Goal: Task Accomplishment & Management: Use online tool/utility

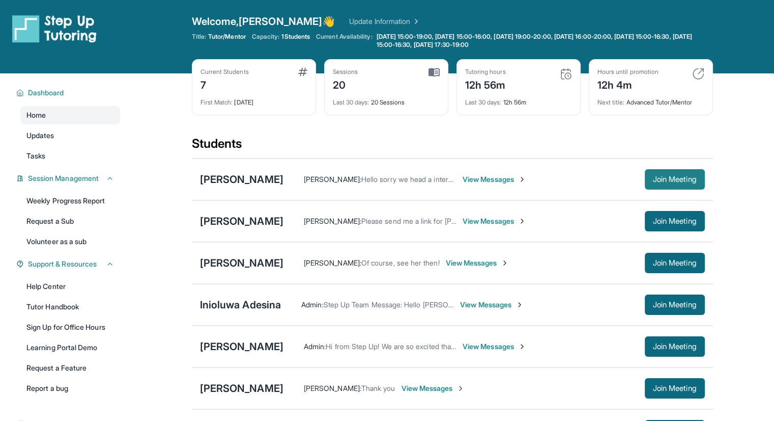
click at [656, 181] on span "Join Meeting" at bounding box center [675, 179] width 44 height 6
click at [662, 176] on span "Join Meeting" at bounding box center [675, 179] width 44 height 6
click at [255, 182] on div "[PERSON_NAME]" at bounding box center [242, 179] width 84 height 14
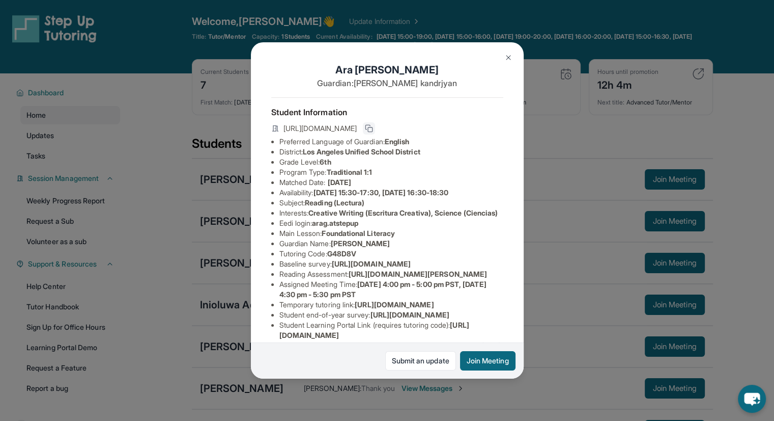
click at [375, 131] on button at bounding box center [369, 128] width 12 height 12
click at [563, 73] on div "[PERSON_NAME] Guardian: [PERSON_NAME] Student Information [URL][DOMAIN_NAME] Pr…" at bounding box center [387, 210] width 774 height 421
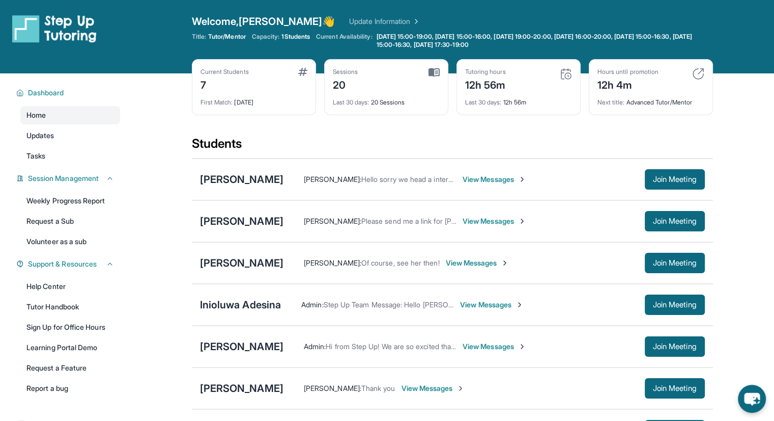
click at [349, 18] on link "Update Information" at bounding box center [384, 21] width 71 height 10
